Goal: Task Accomplishment & Management: Manage account settings

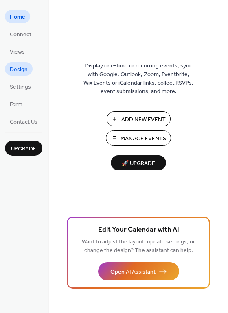
click at [21, 66] on span "Design" at bounding box center [19, 69] width 18 height 9
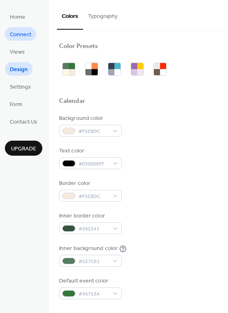
click at [21, 33] on span "Connect" at bounding box center [21, 35] width 22 height 9
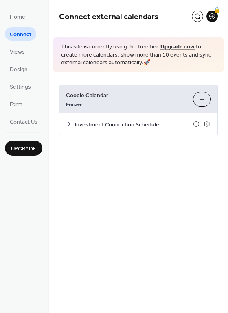
click at [97, 118] on div "Investment Connection Schedule" at bounding box center [138, 124] width 158 height 22
click at [89, 123] on span "Investment Connection Schedule" at bounding box center [134, 124] width 118 height 9
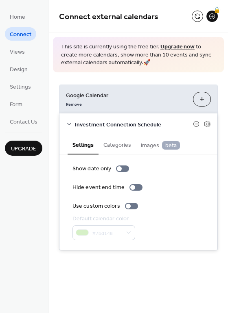
click at [197, 98] on button "Choose Calendars" at bounding box center [202, 99] width 18 height 15
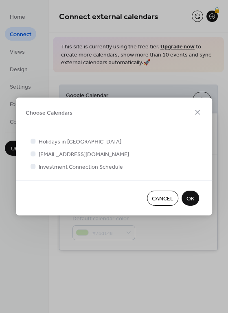
click at [34, 157] on div at bounding box center [33, 154] width 8 height 8
click at [33, 154] on div at bounding box center [33, 153] width 5 height 5
click at [33, 153] on div at bounding box center [33, 153] width 5 height 5
click at [33, 142] on div at bounding box center [33, 141] width 5 height 5
click at [34, 166] on icon at bounding box center [32, 166] width 3 height 3
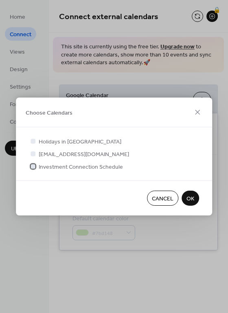
click at [34, 167] on div at bounding box center [33, 166] width 5 height 5
click at [191, 195] on span "OK" at bounding box center [190, 199] width 8 height 9
